Goal: Task Accomplishment & Management: Use online tool/utility

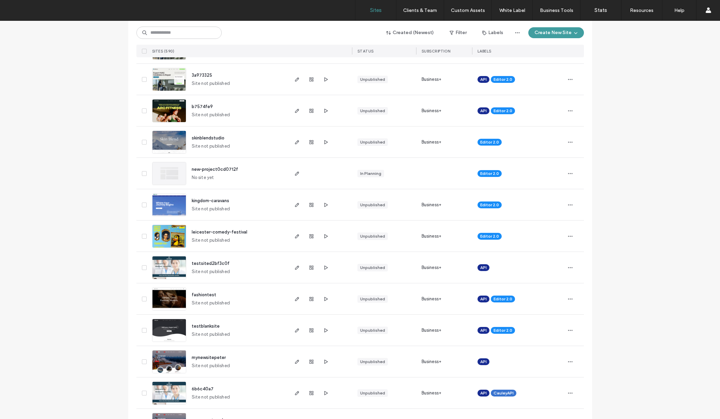
scroll to position [449, 0]
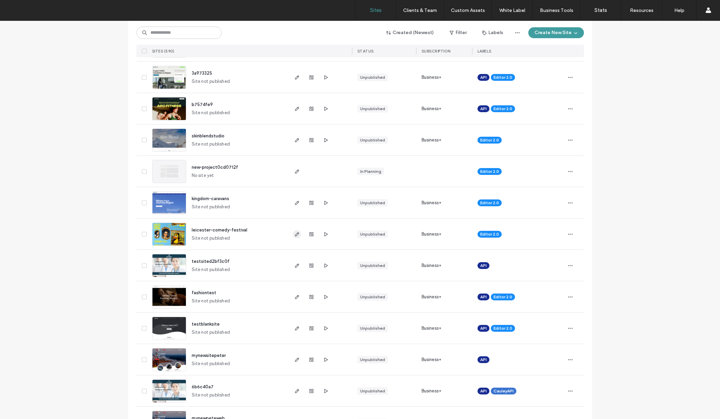
click at [295, 233] on icon "button" at bounding box center [297, 234] width 5 height 5
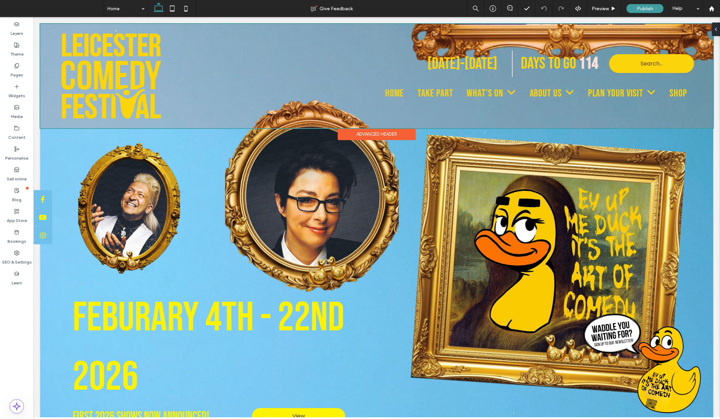
click at [445, 90] on div at bounding box center [376, 76] width 673 height 104
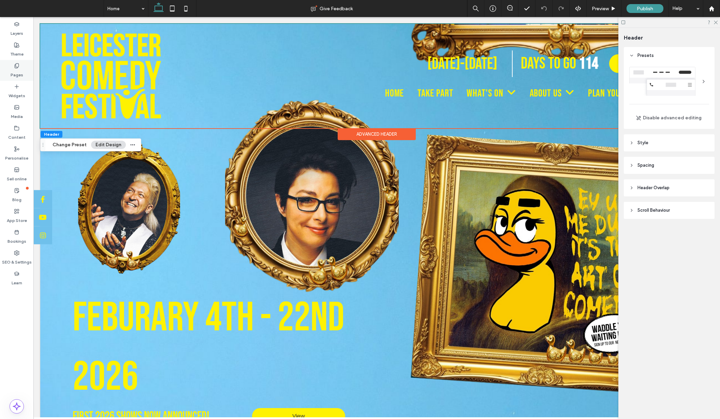
click at [22, 69] on label "Pages" at bounding box center [17, 74] width 13 height 10
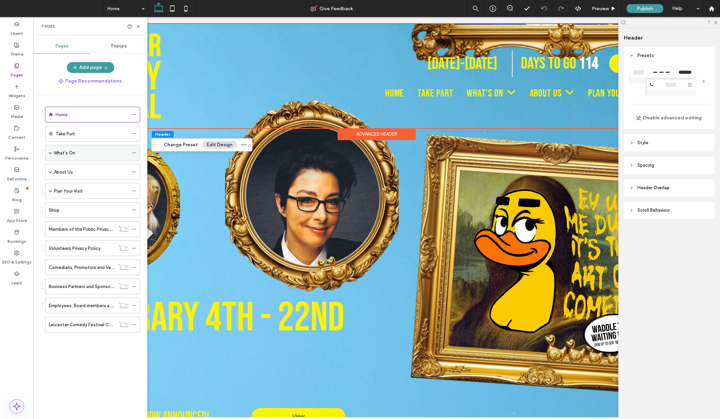
click at [77, 153] on div "What's On" at bounding box center [91, 152] width 74 height 7
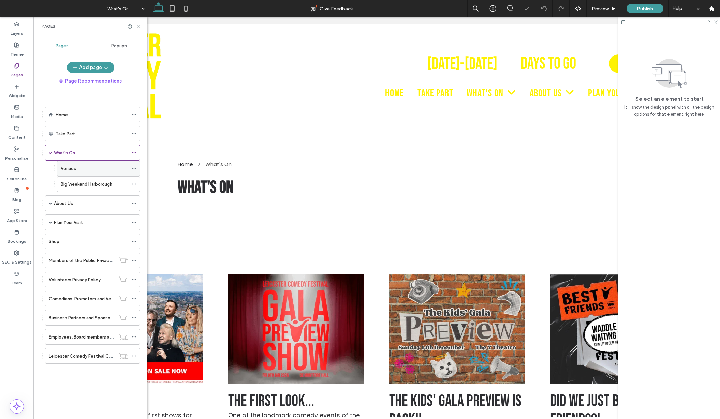
click at [85, 170] on div "Venues" at bounding box center [95, 168] width 68 height 7
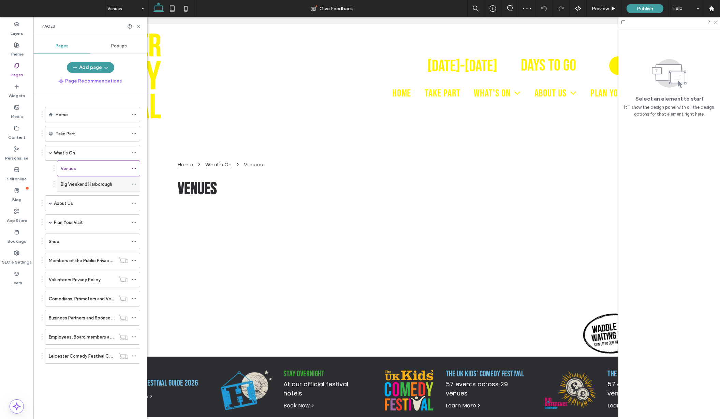
click at [86, 185] on label "Big Weekend Harborough" at bounding box center [87, 184] width 52 height 12
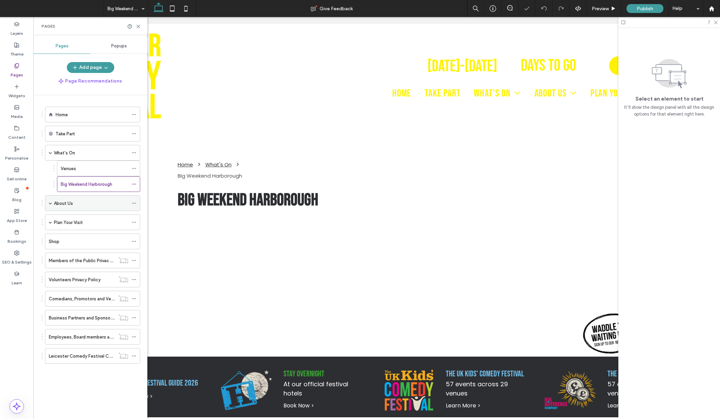
click at [72, 205] on label "About Us" at bounding box center [63, 204] width 19 height 12
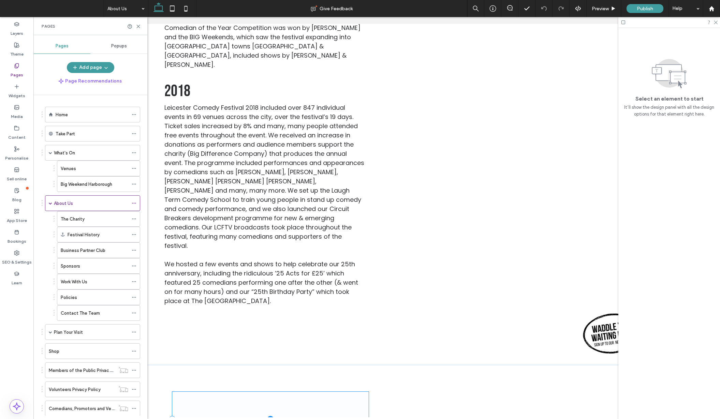
scroll to position [0, 4]
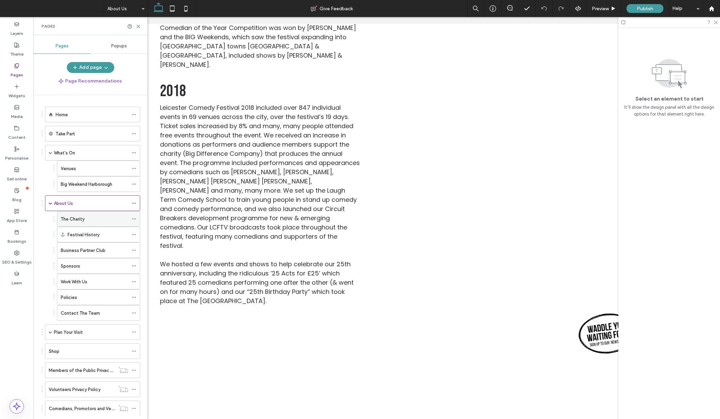
click at [89, 218] on div "The Charity" at bounding box center [95, 219] width 68 height 7
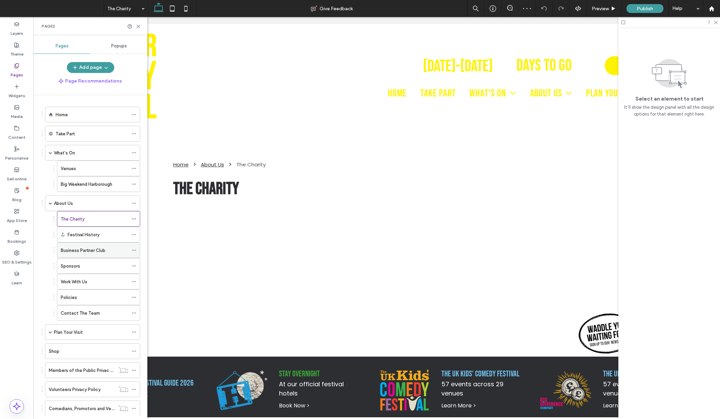
click at [96, 250] on label "Business Partner Club" at bounding box center [83, 251] width 45 height 12
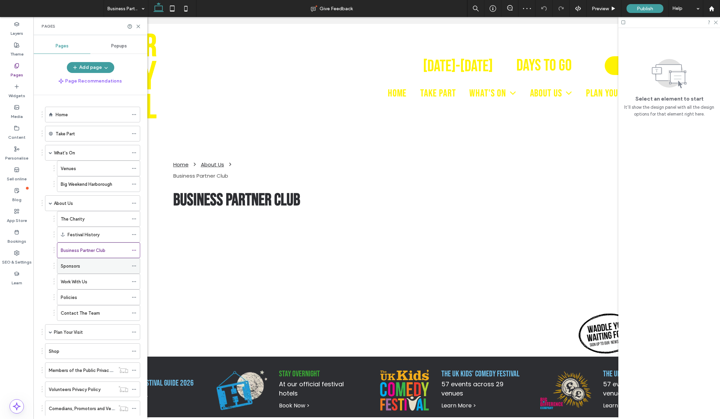
click at [87, 264] on div "Sponsors" at bounding box center [95, 266] width 68 height 7
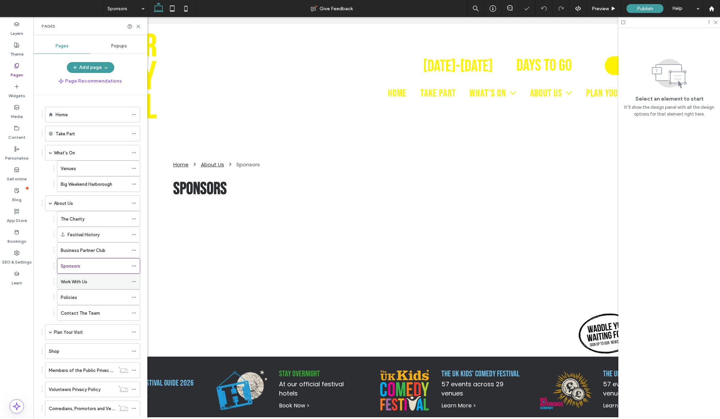
click at [86, 282] on label "Work With Us" at bounding box center [74, 282] width 27 height 12
click at [84, 298] on div "Policies" at bounding box center [95, 297] width 68 height 7
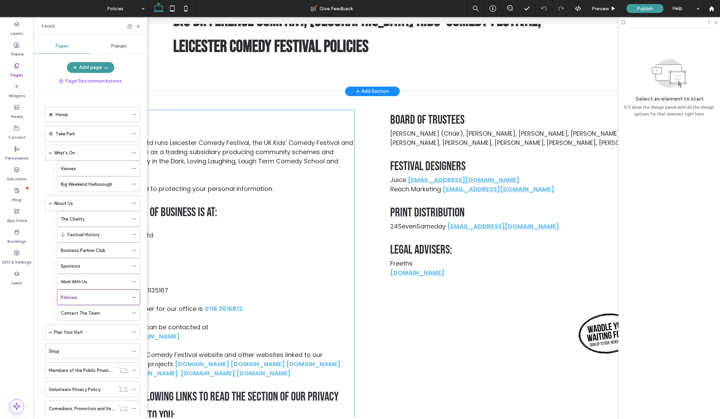
scroll to position [168, 0]
click at [106, 313] on div "Contact The Team" at bounding box center [95, 313] width 68 height 7
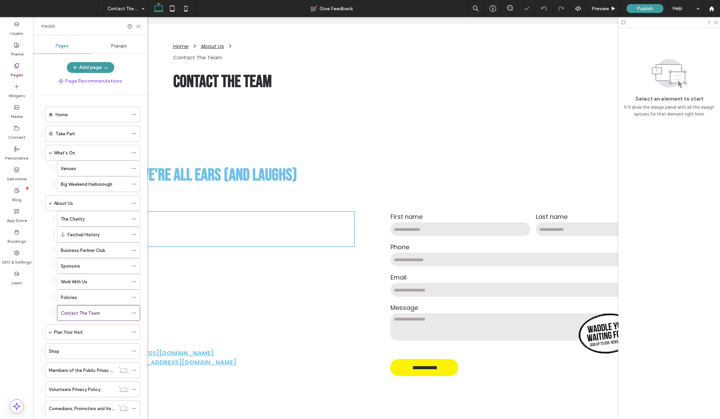
scroll to position [115, 0]
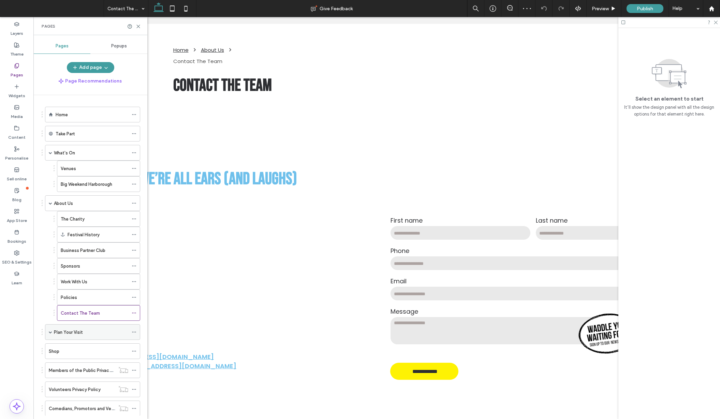
click at [65, 333] on label "Plan Your Visit" at bounding box center [68, 333] width 29 height 12
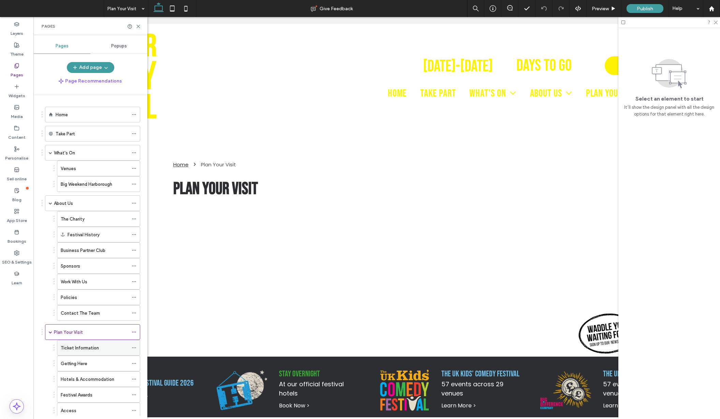
click at [84, 349] on label "Ticket Information" at bounding box center [80, 348] width 38 height 12
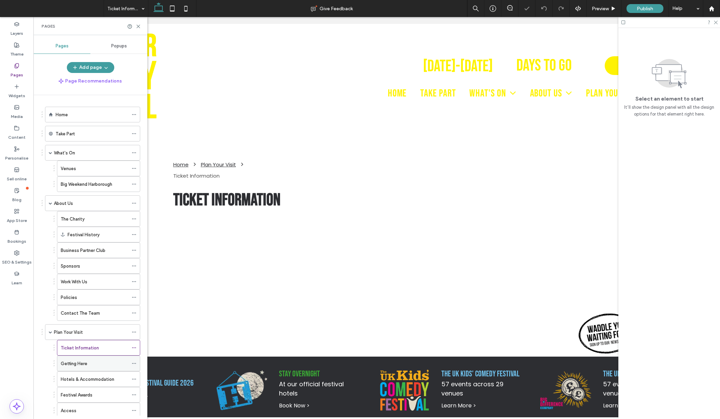
click at [81, 366] on label "Getting Here" at bounding box center [74, 364] width 27 height 12
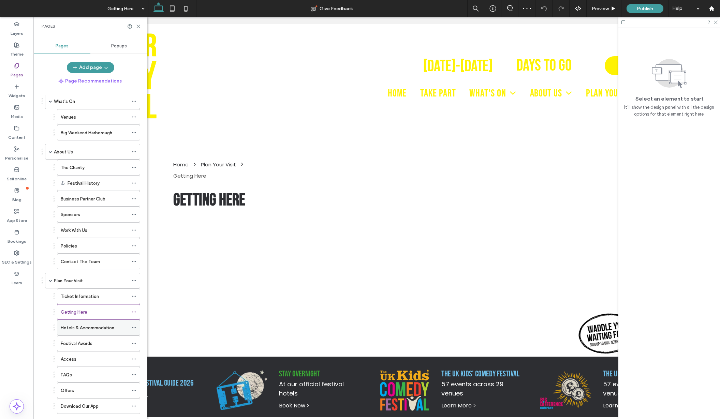
scroll to position [60, 0]
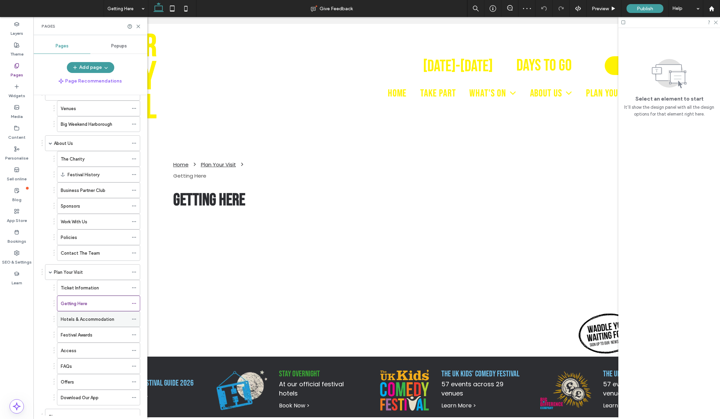
click at [84, 315] on label "Hotels & Accommodation" at bounding box center [88, 320] width 54 height 12
click at [76, 336] on label "Festival Awards" at bounding box center [77, 335] width 32 height 12
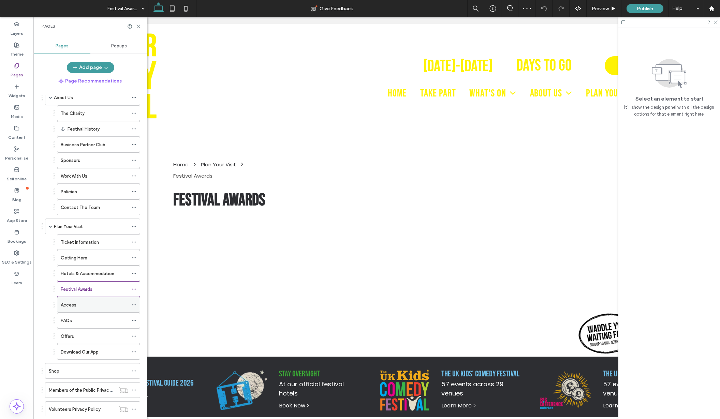
click at [70, 309] on div "Access" at bounding box center [95, 305] width 68 height 15
click at [70, 317] on label "FAQs" at bounding box center [66, 321] width 11 height 12
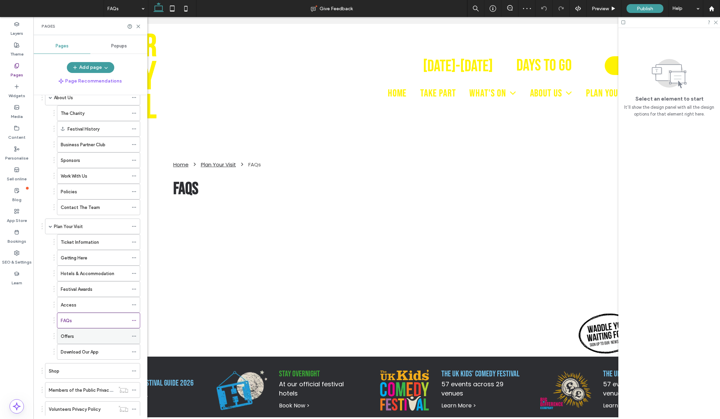
click at [72, 339] on label "Offers" at bounding box center [67, 337] width 13 height 12
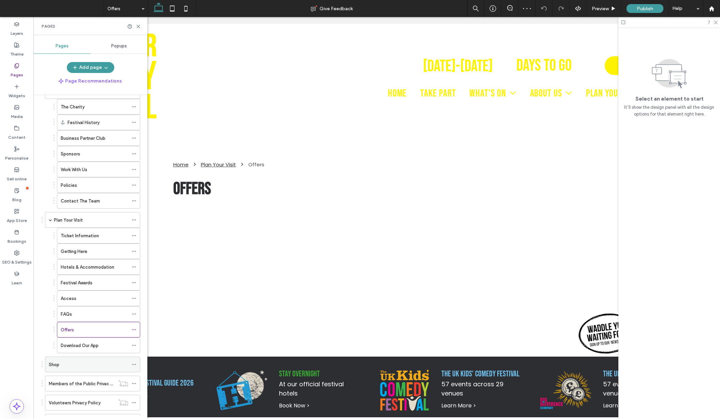
click at [62, 367] on div "Shop" at bounding box center [89, 364] width 80 height 7
click at [61, 381] on label "Members of the Public Privacy Policy" at bounding box center [87, 384] width 76 height 12
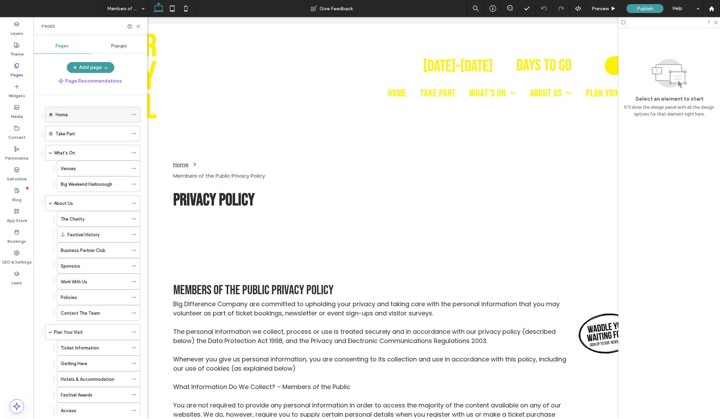
click at [86, 116] on div "Home" at bounding box center [92, 114] width 73 height 7
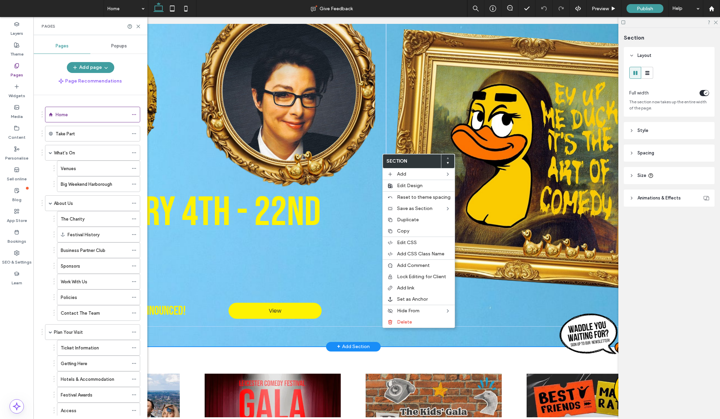
scroll to position [103, 0]
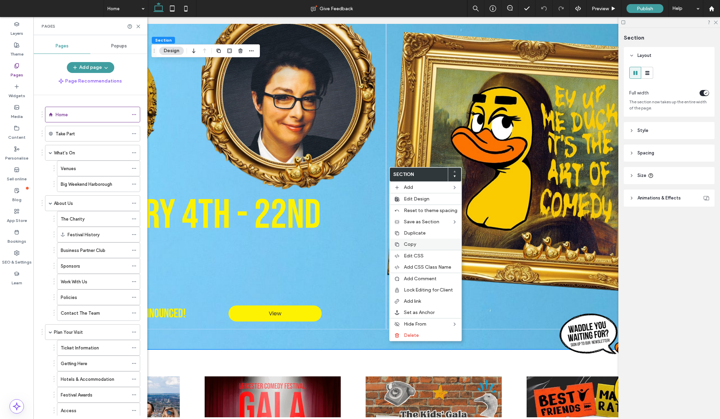
click at [410, 242] on span "Copy" at bounding box center [410, 245] width 12 height 6
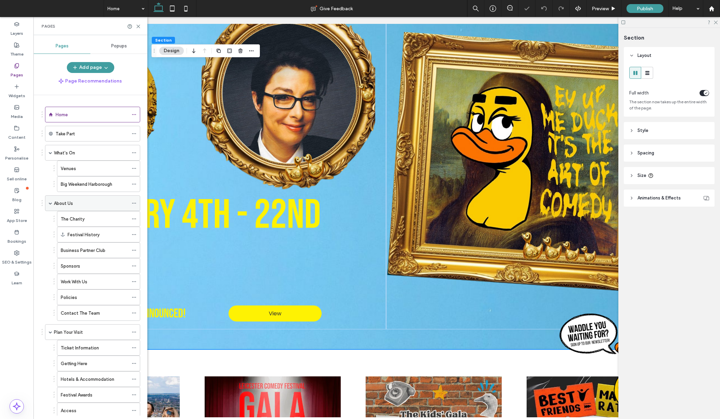
click at [80, 202] on div "About Us" at bounding box center [91, 203] width 74 height 7
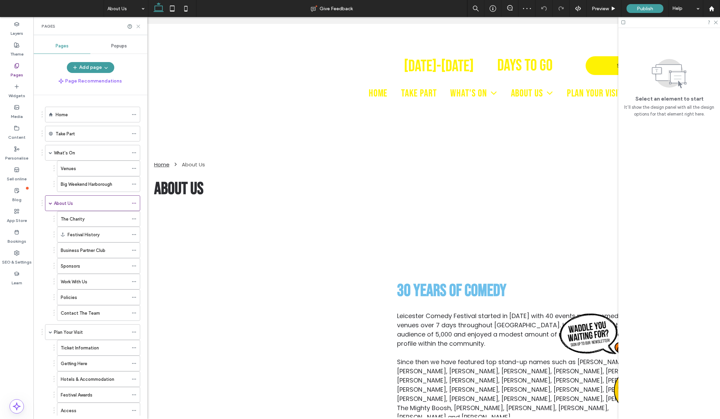
click at [139, 26] on use at bounding box center [138, 26] width 3 height 3
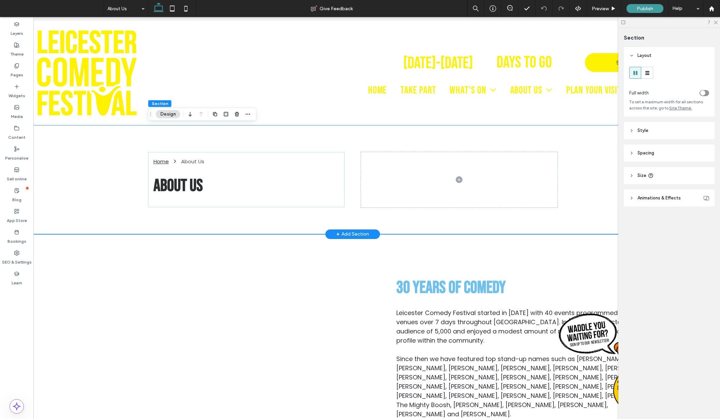
scroll to position [2, 0]
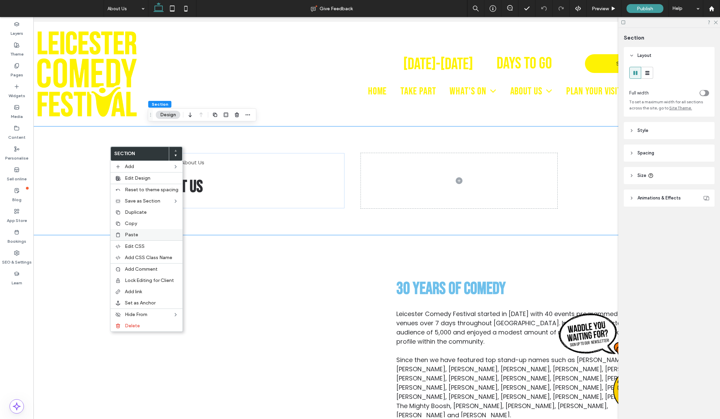
click at [134, 231] on div "Paste" at bounding box center [147, 234] width 72 height 11
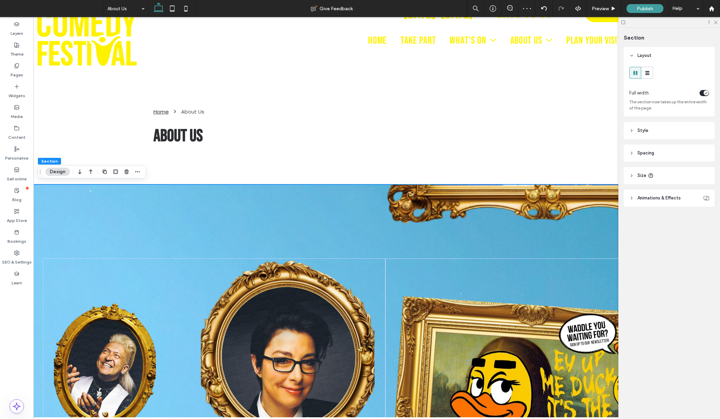
scroll to position [54, 0]
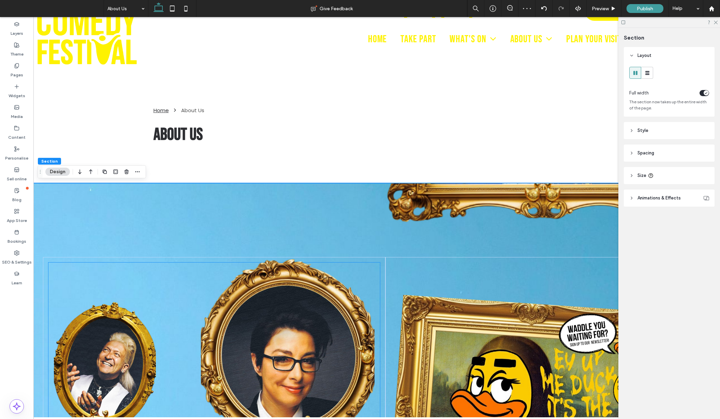
click at [359, 274] on img at bounding box center [288, 356] width 174 height 200
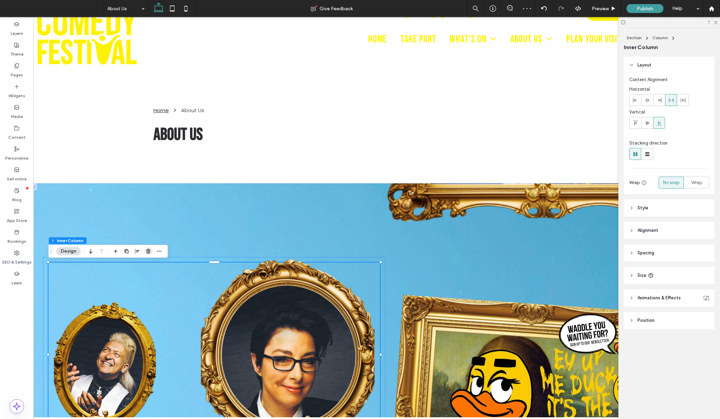
click at [151, 252] on icon "button" at bounding box center [148, 251] width 5 height 5
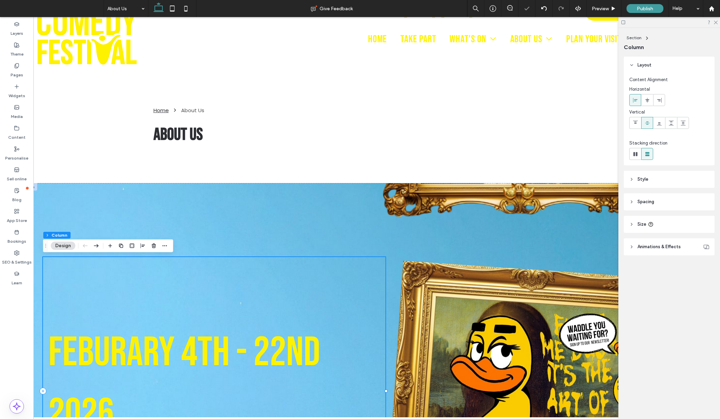
click at [340, 284] on div "FEBURARY 4TH - 22ND 2026 FIRST 2026 SHOWS NOW ANNOUNCED! View" at bounding box center [214, 391] width 343 height 268
click at [244, 360] on span "FEBURARY 4TH - 22ND 2026" at bounding box center [184, 384] width 272 height 111
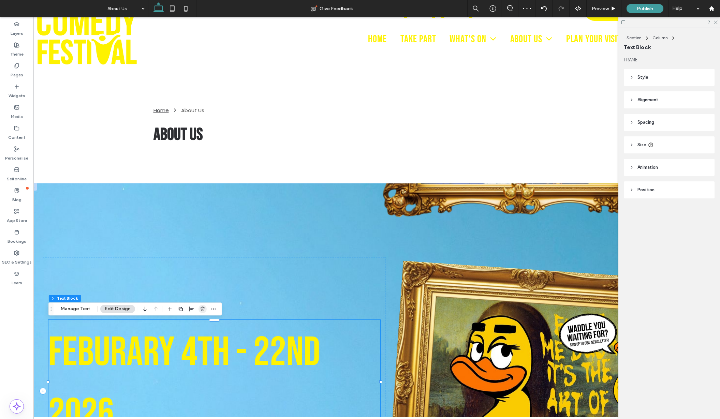
click at [202, 307] on icon "button" at bounding box center [202, 308] width 5 height 5
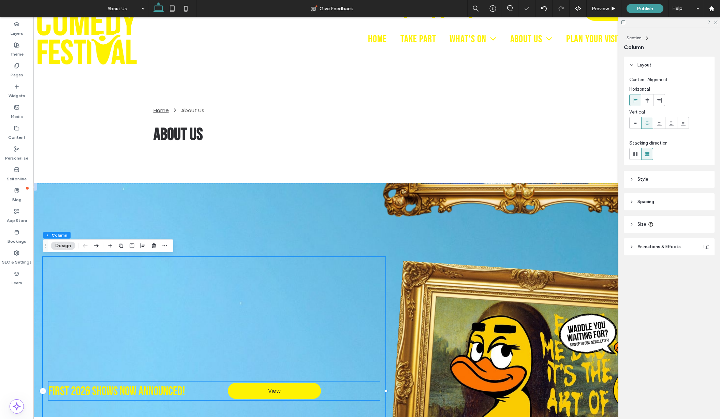
click at [348, 386] on div "FIRST 2026 SHOWS NOW ANNOUNCED! View" at bounding box center [214, 391] width 332 height 19
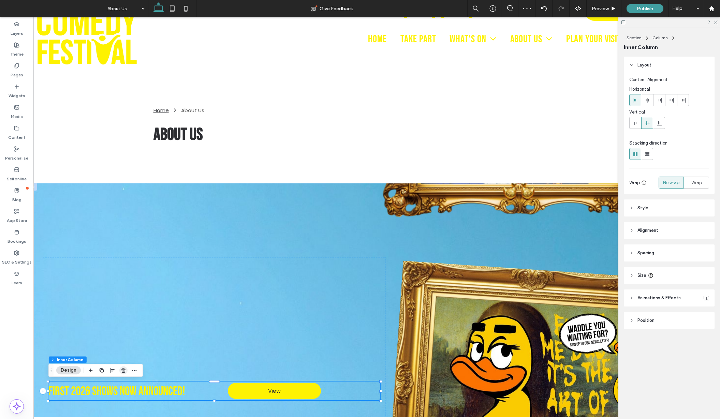
click at [125, 370] on use "button" at bounding box center [123, 371] width 4 height 4
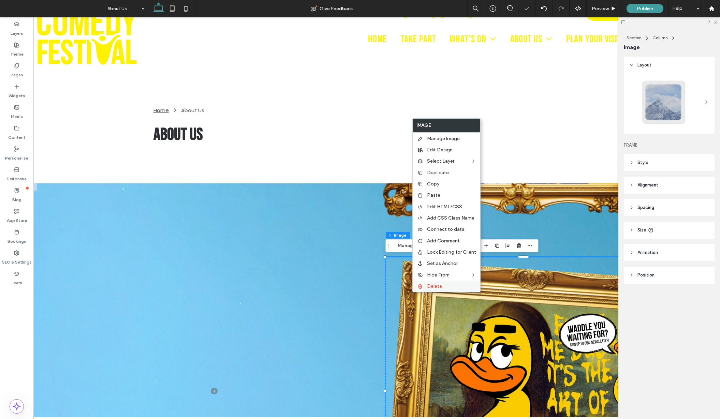
click at [424, 289] on div "Delete" at bounding box center [447, 286] width 68 height 11
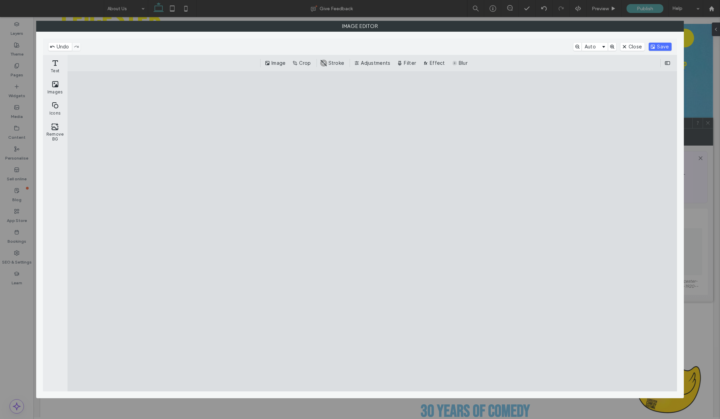
scroll to position [43, 0]
